Goal: Browse casually

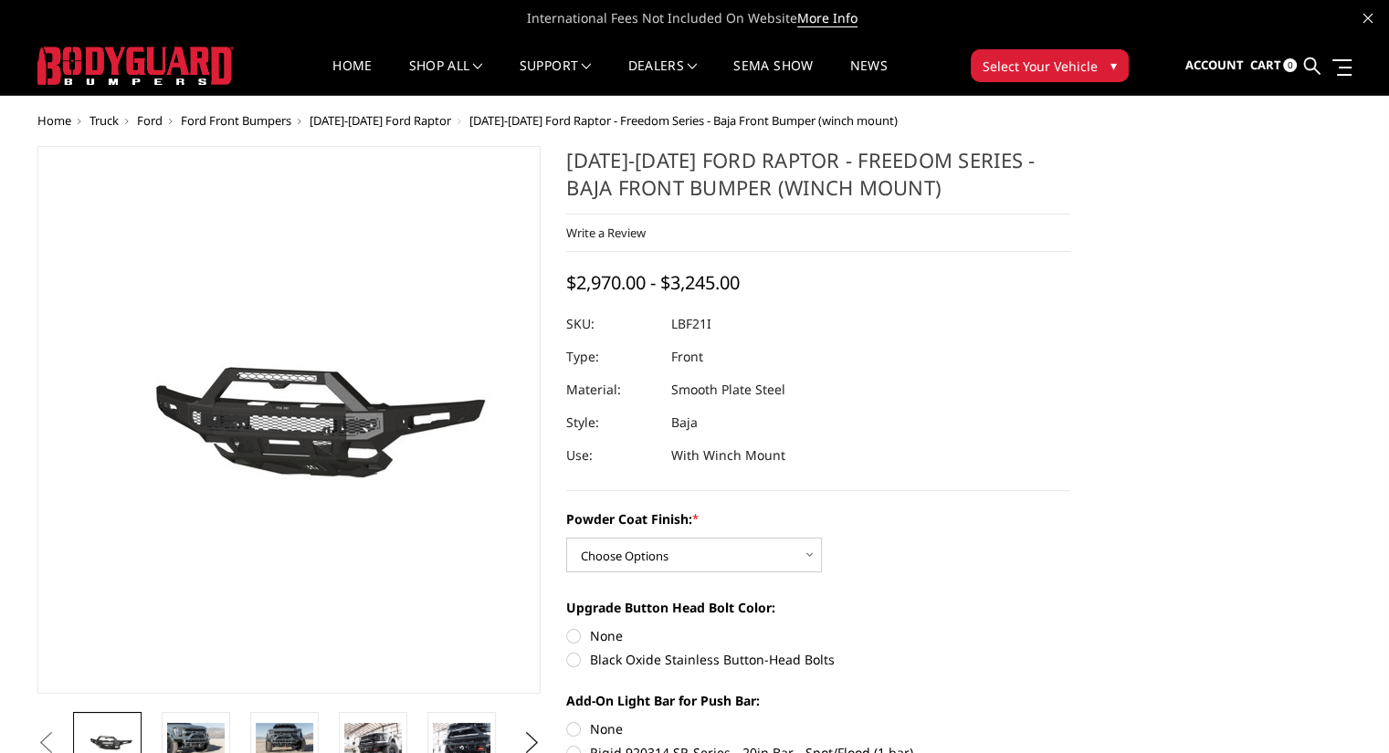
scroll to position [37, 0]
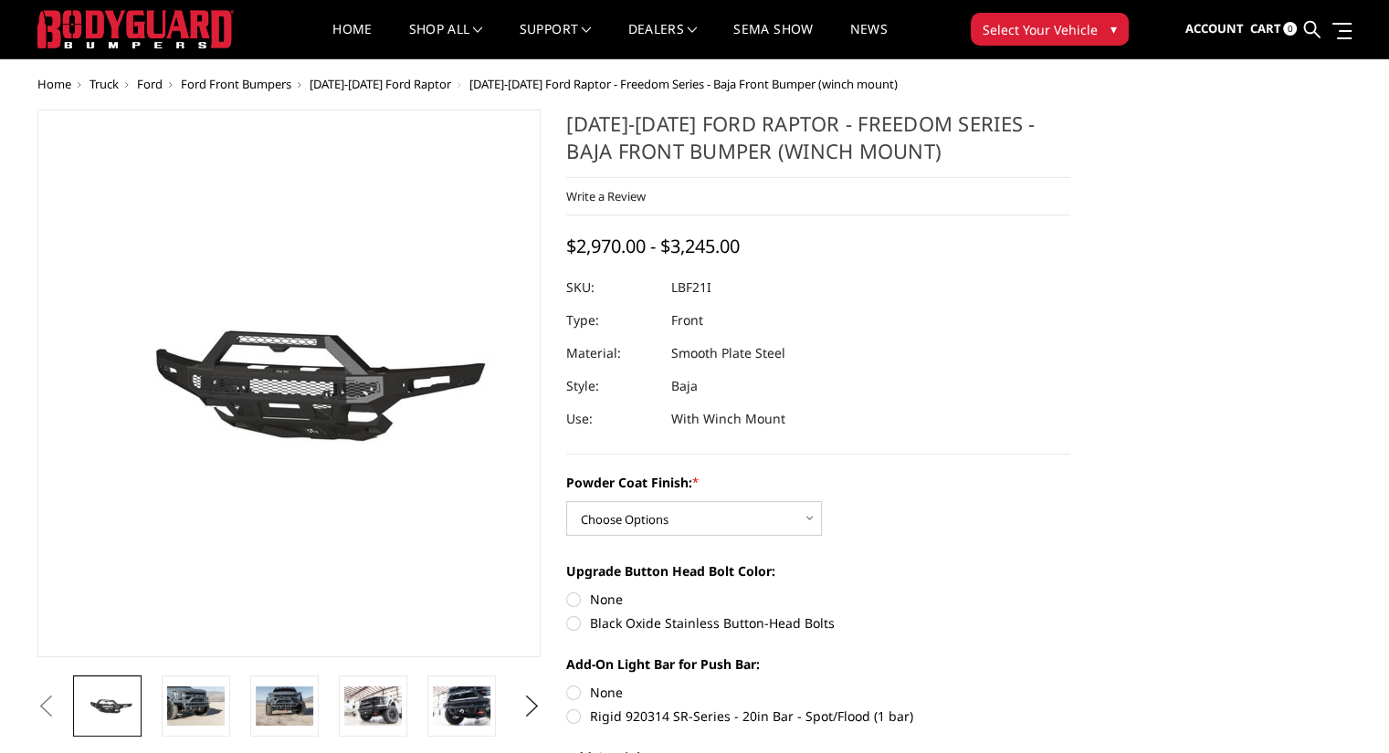
click at [360, 468] on img at bounding box center [196, 384] width 1169 height 547
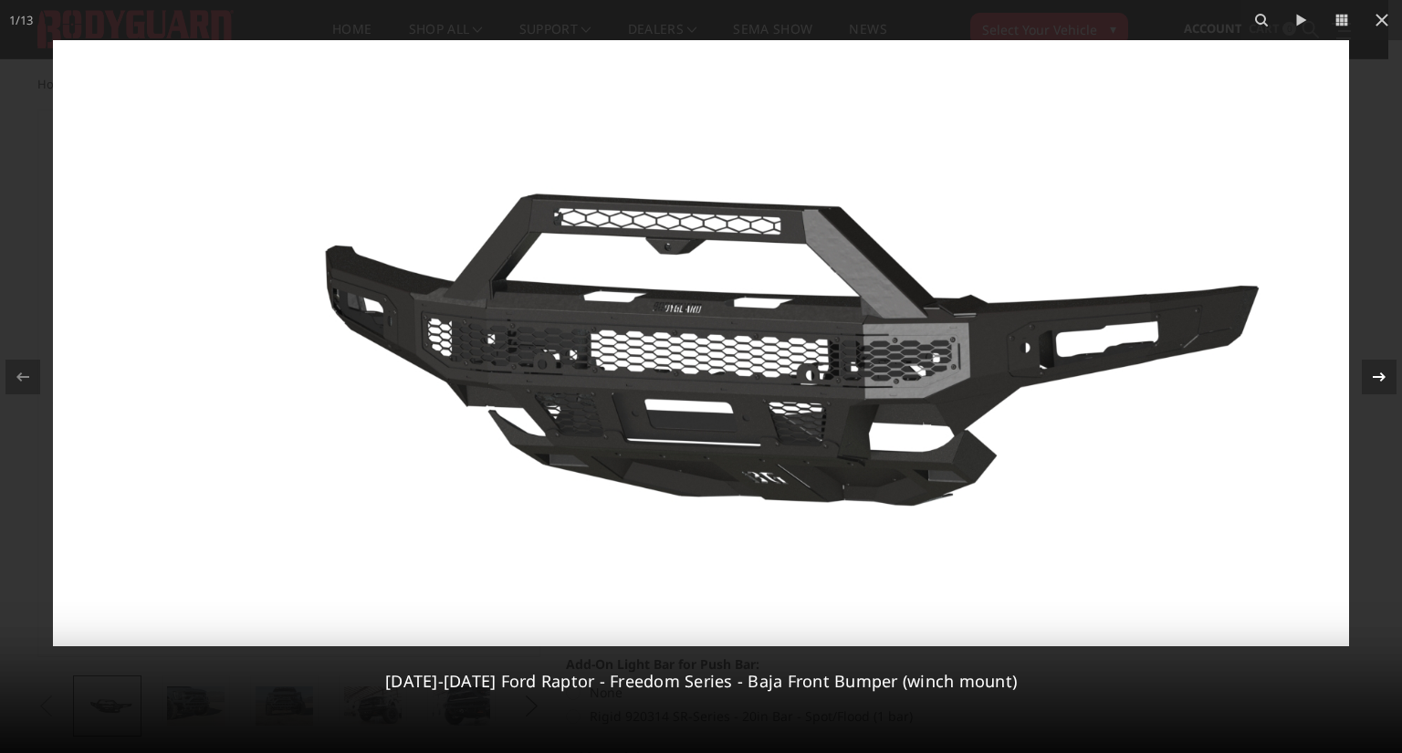
click at [1378, 376] on icon at bounding box center [1379, 376] width 13 height 9
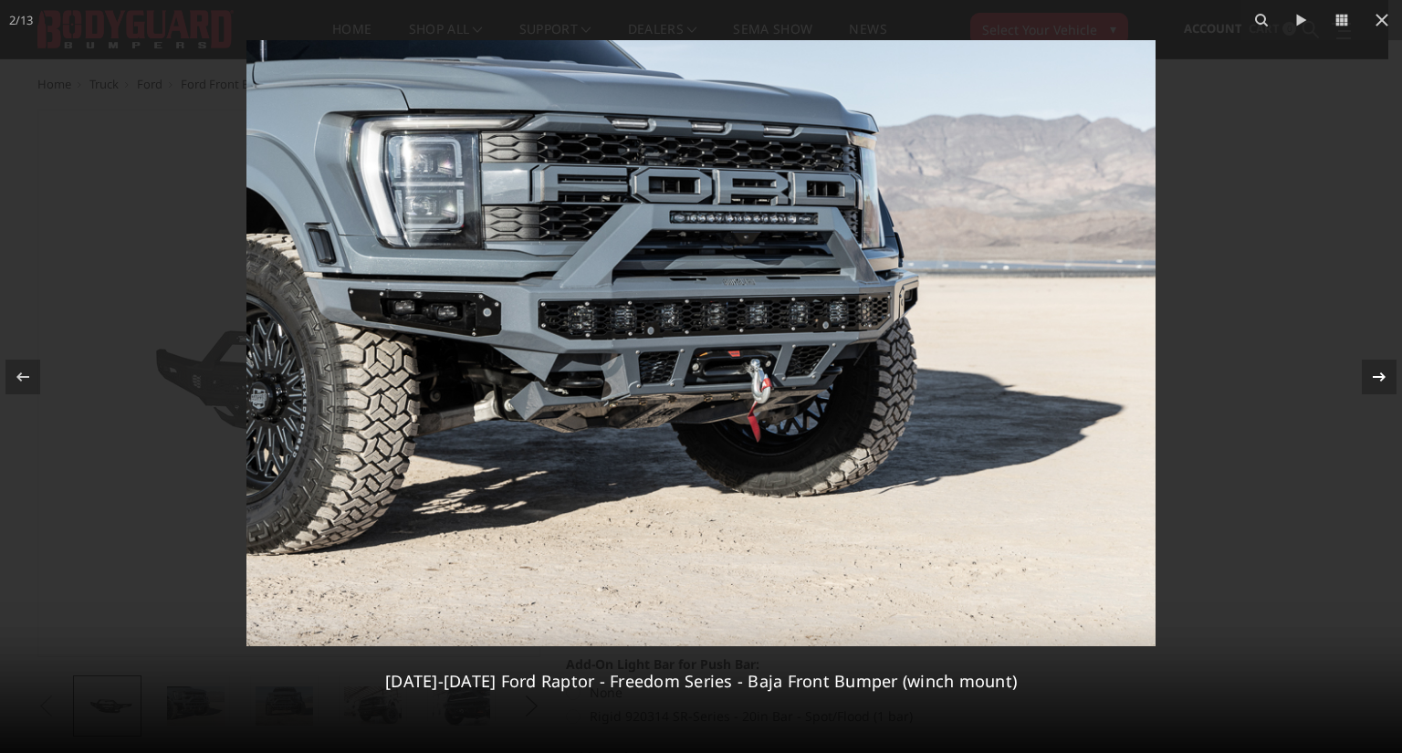
click at [1378, 376] on div "2 / [PHONE_NUMBER][DATE][DATE] Ford Raptor - Freedom Series - Baja Front Bumper…" at bounding box center [701, 376] width 1402 height 753
click at [1380, 376] on icon at bounding box center [1379, 376] width 13 height 9
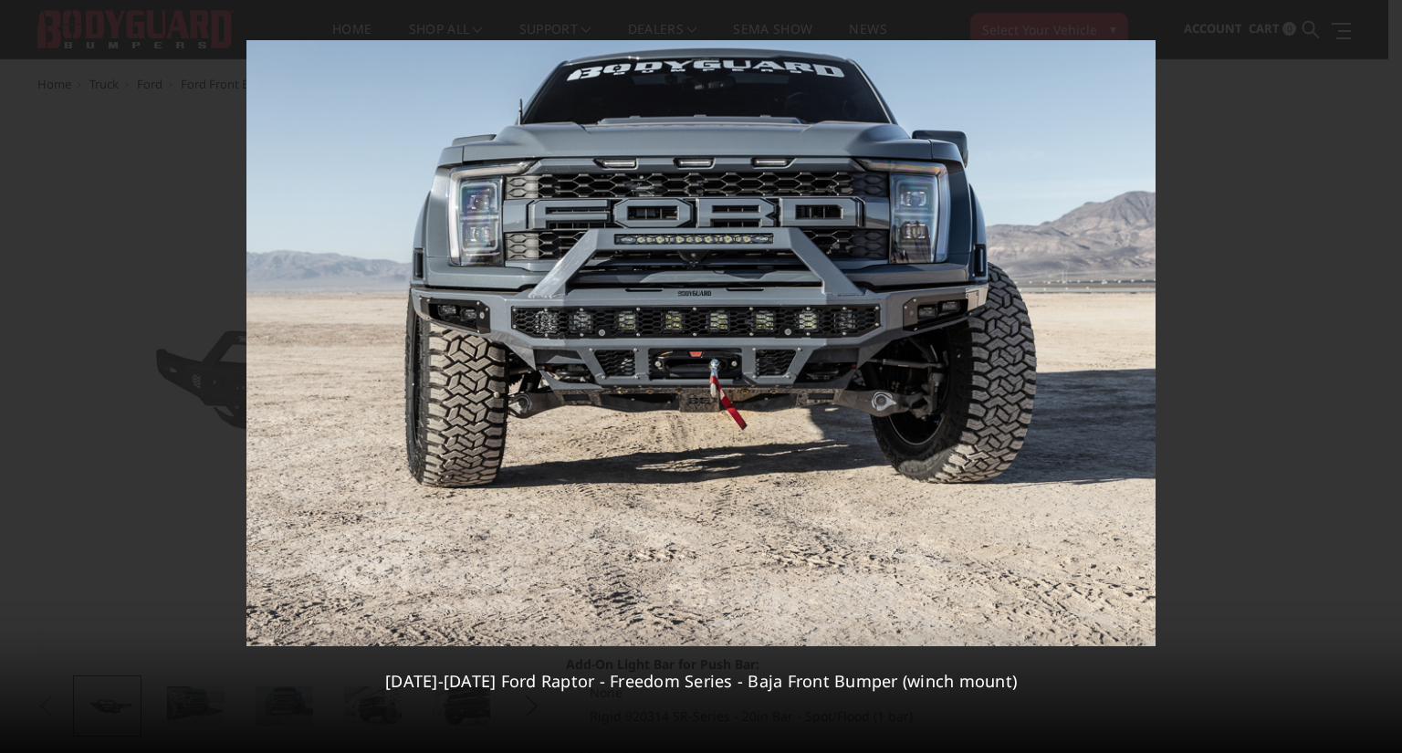
click at [1380, 376] on icon at bounding box center [1379, 376] width 13 height 9
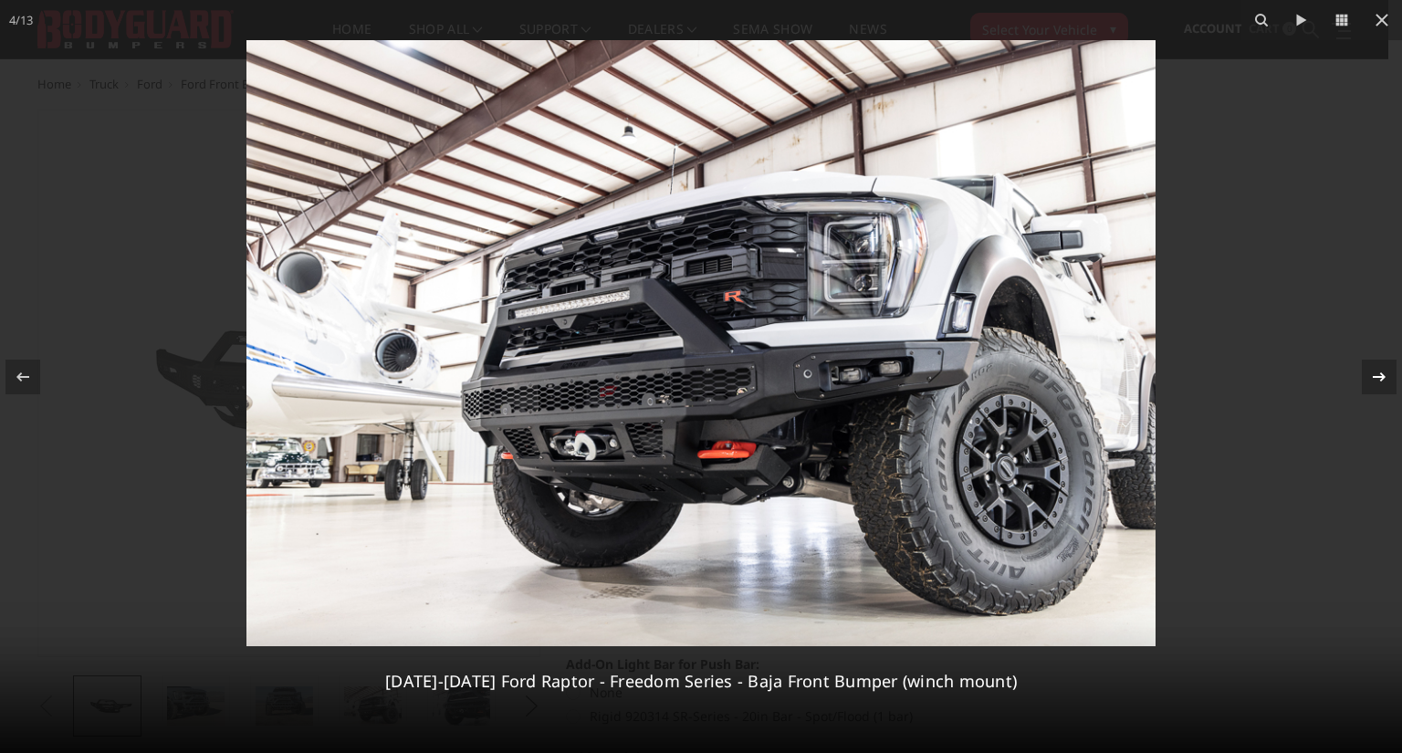
click at [1380, 376] on icon at bounding box center [1379, 376] width 13 height 9
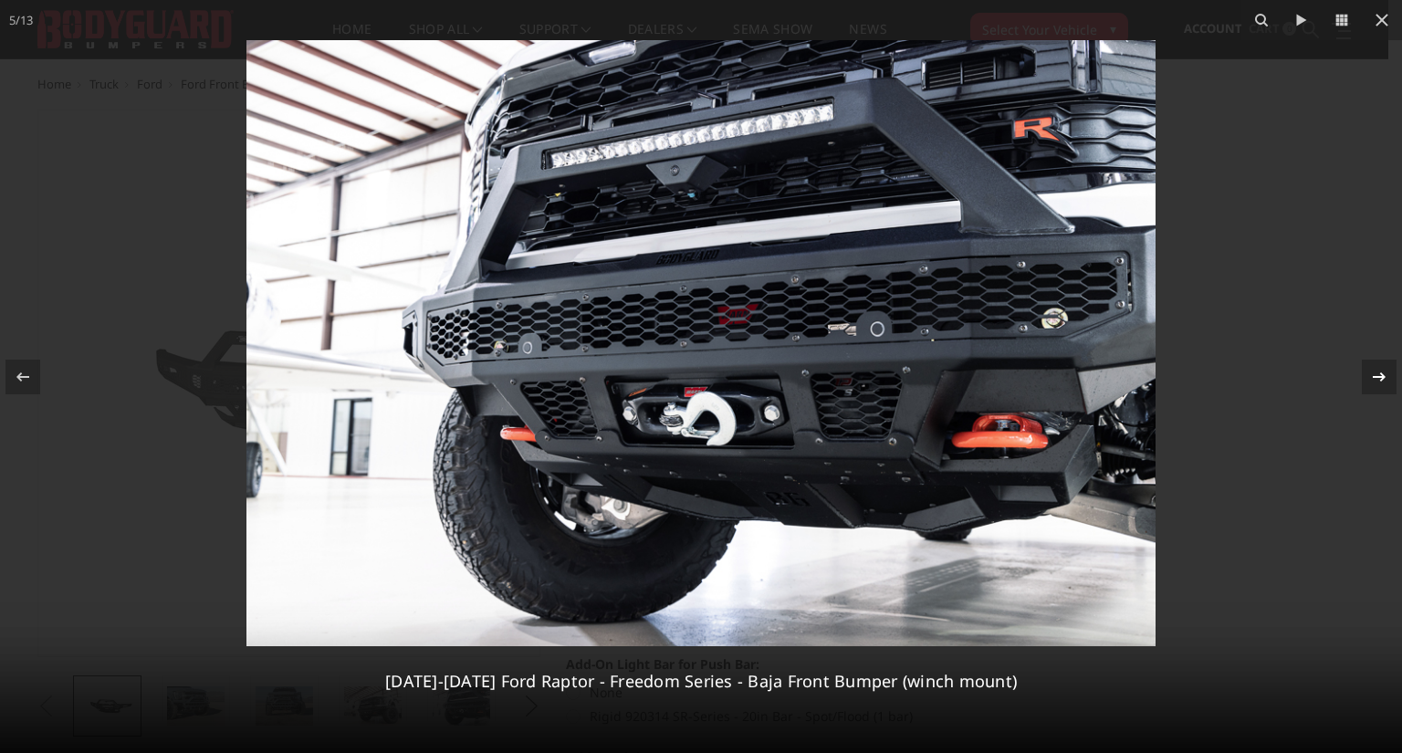
click at [1380, 376] on icon at bounding box center [1379, 376] width 13 height 9
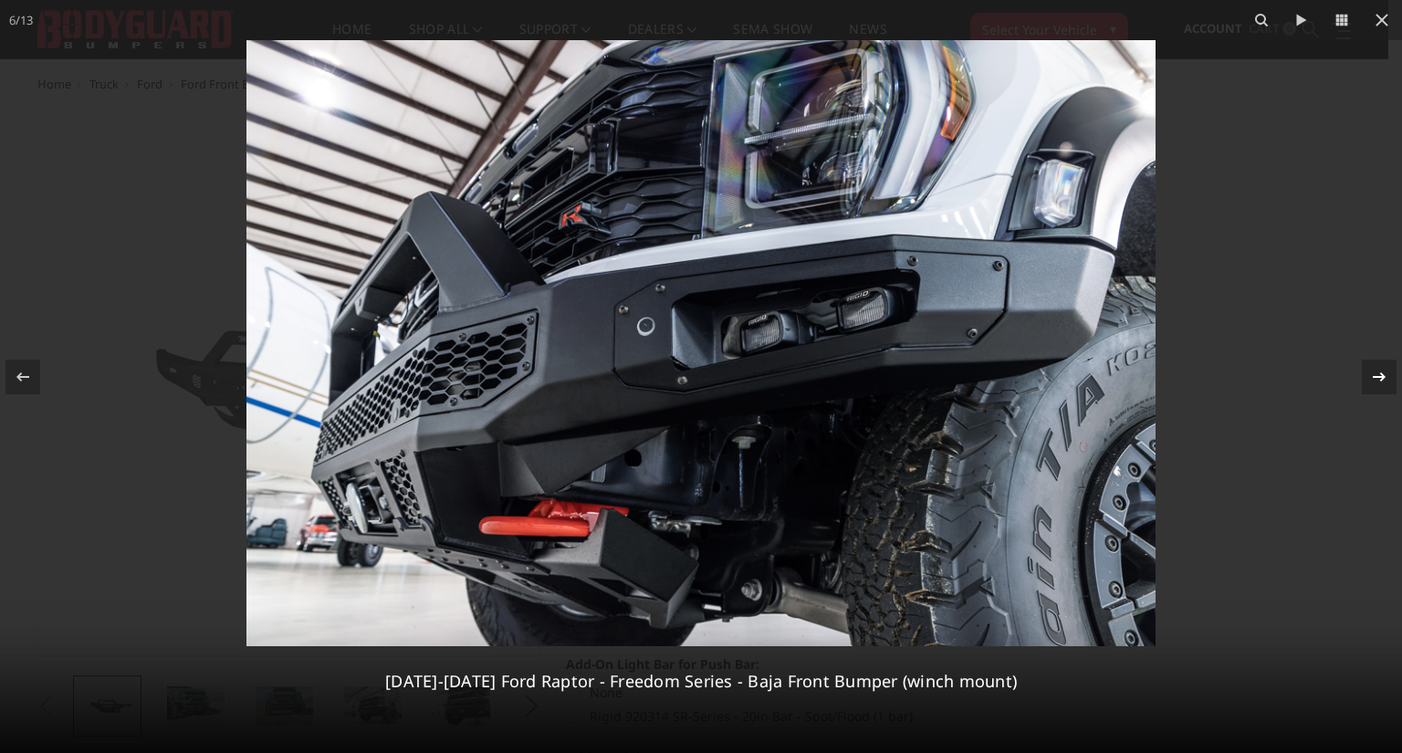
click at [1380, 376] on icon at bounding box center [1379, 376] width 13 height 9
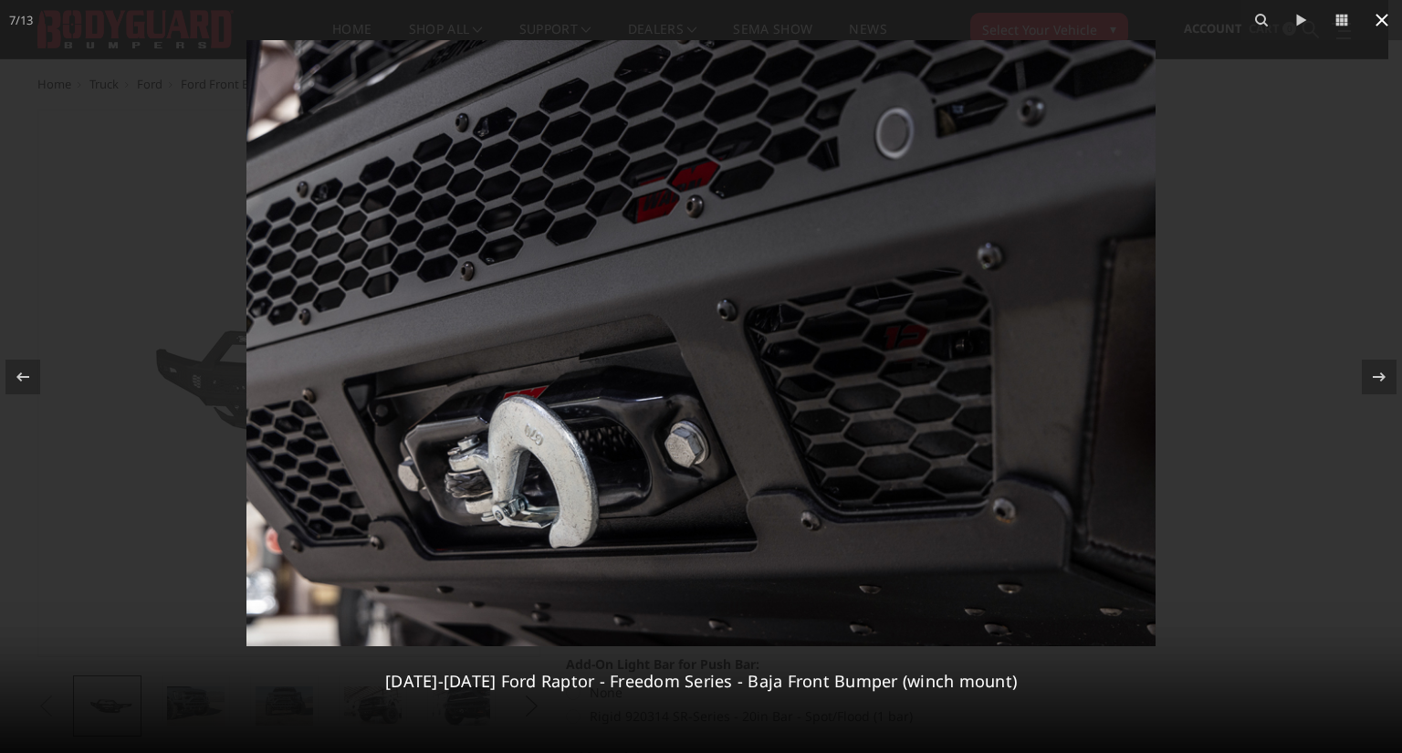
click at [1387, 17] on icon at bounding box center [1382, 20] width 22 height 22
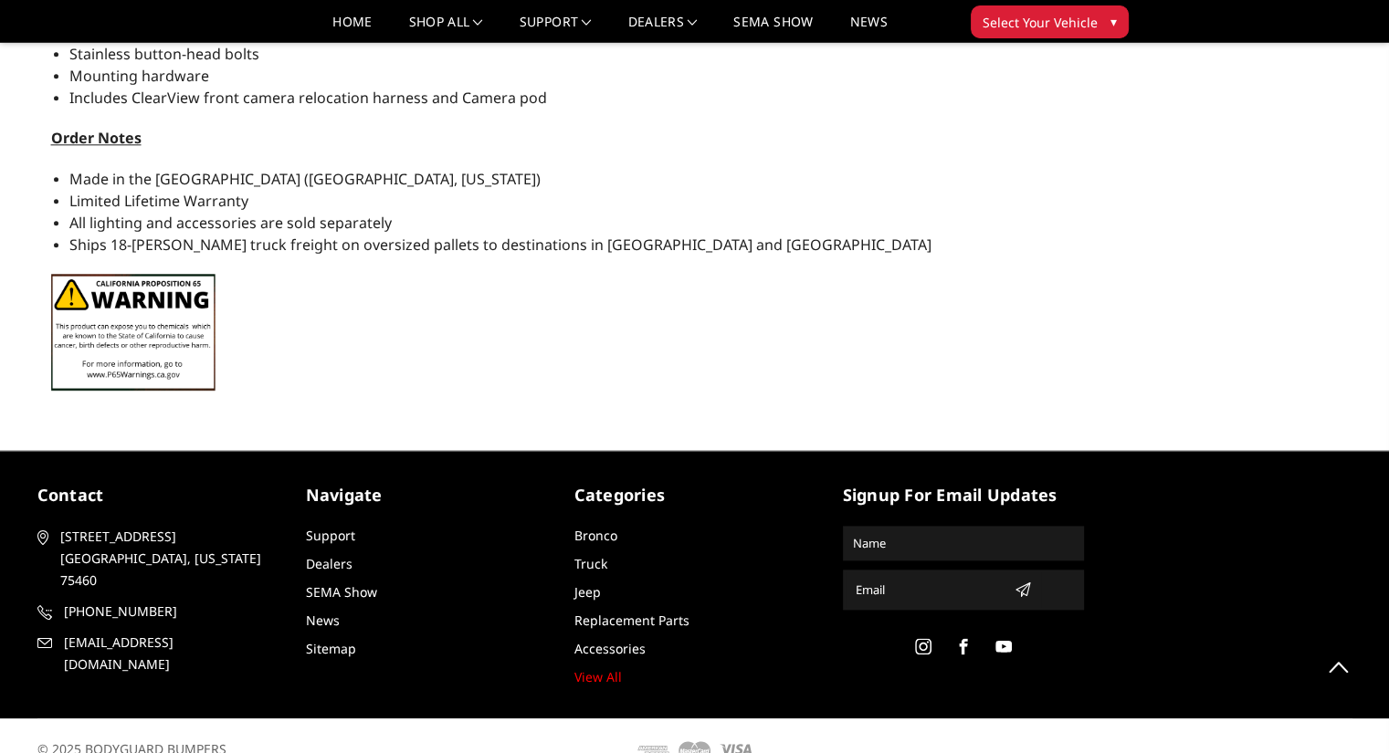
scroll to position [2069, 0]
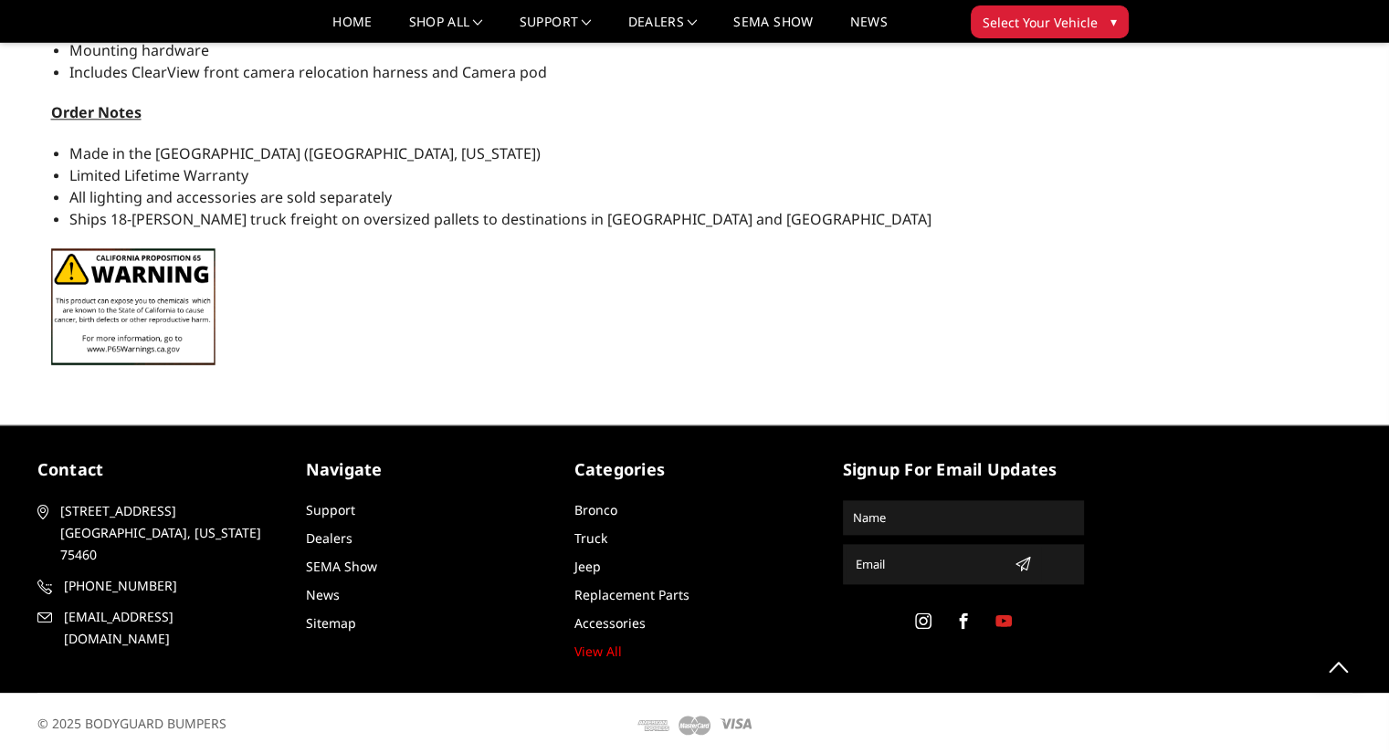
click at [1002, 613] on icon at bounding box center [1003, 621] width 16 height 16
